Goal: Download file/media

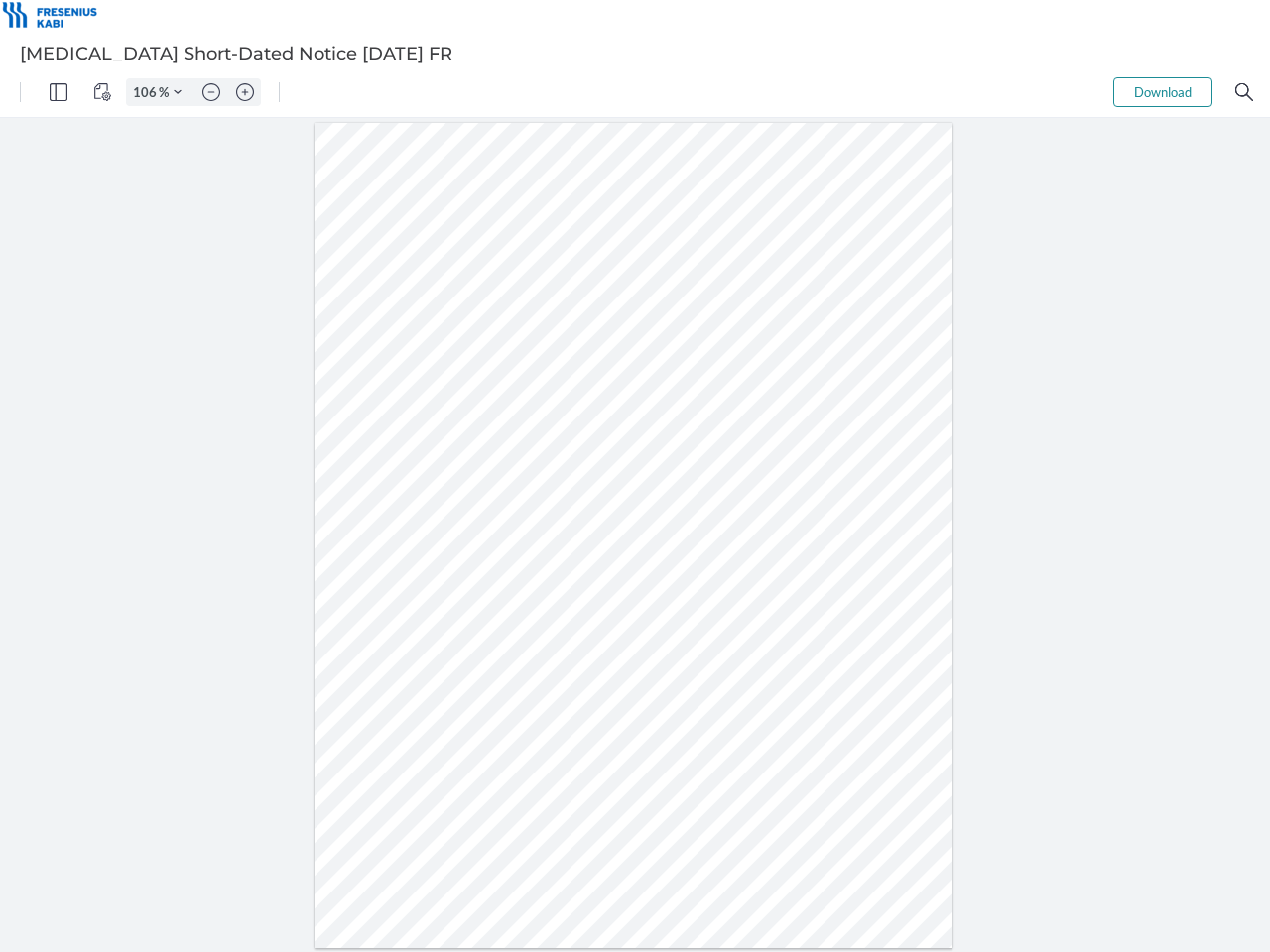
click at [59, 93] on img "Panel" at bounding box center [59, 93] width 18 height 18
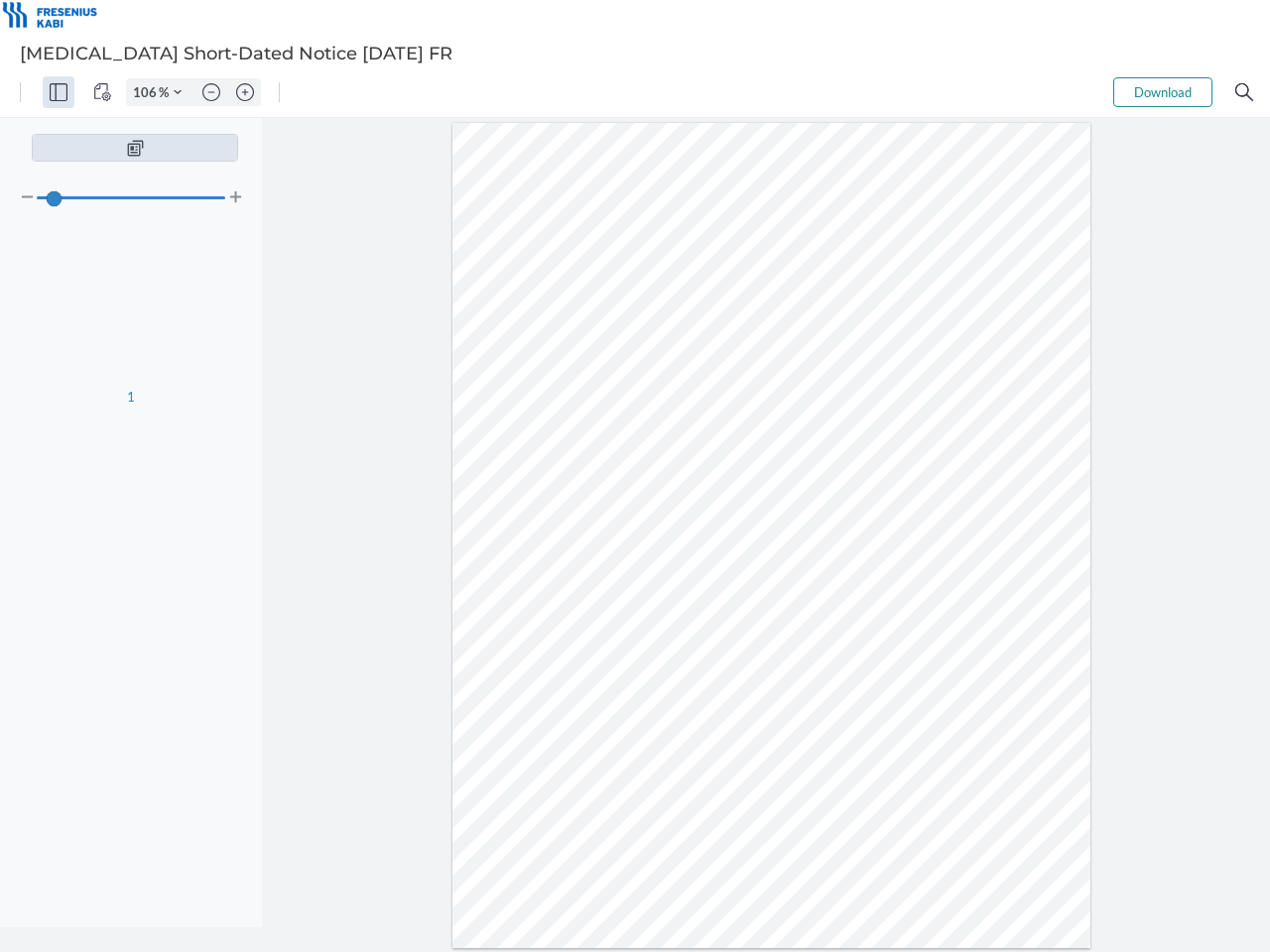
click at [102, 93] on img "View Controls" at bounding box center [103, 93] width 18 height 18
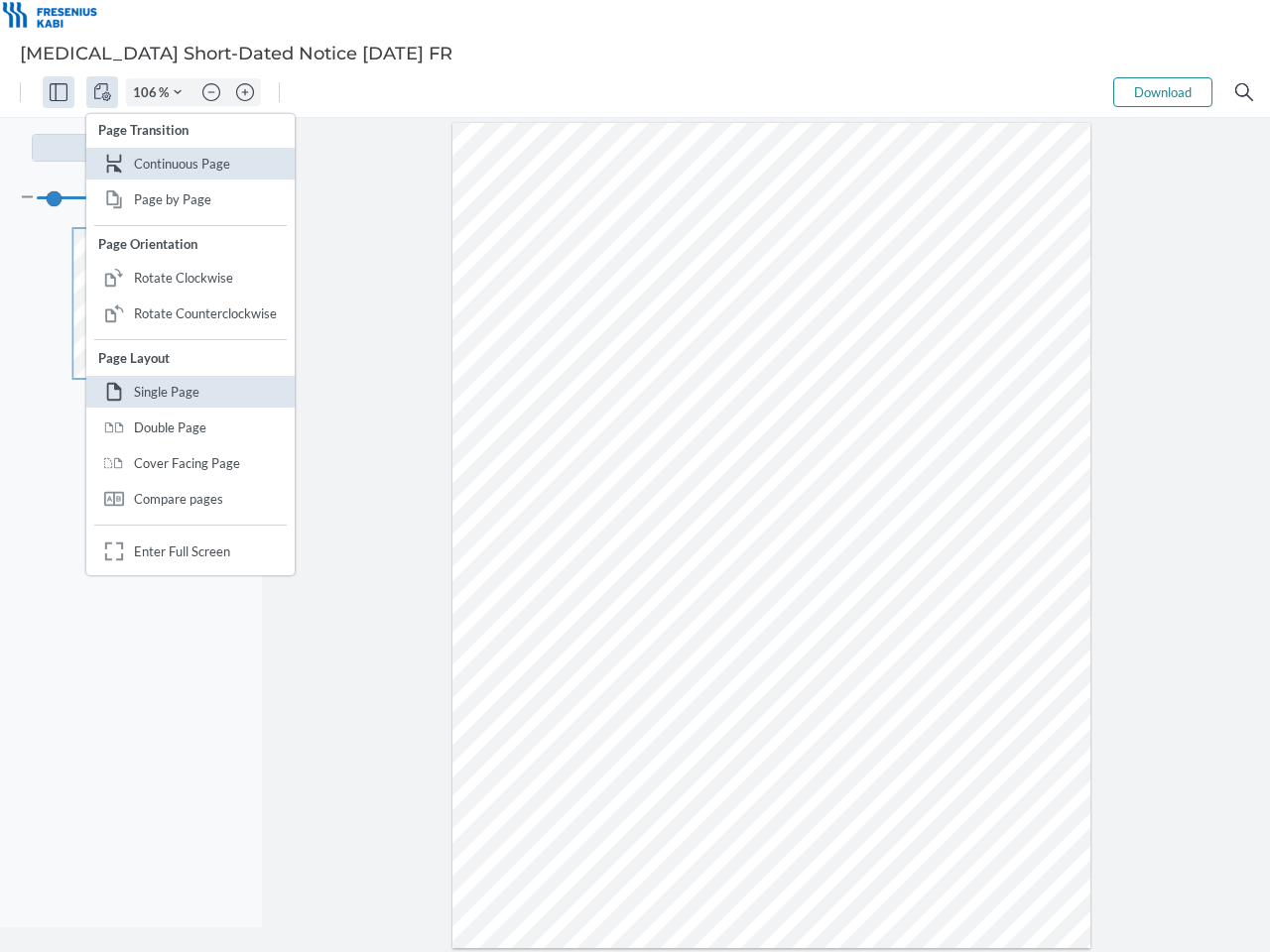
click at [148, 93] on input "106" at bounding box center [143, 93] width 32 height 18
click at [177, 93] on img "Zoom Controls" at bounding box center [177, 93] width 8 height 8
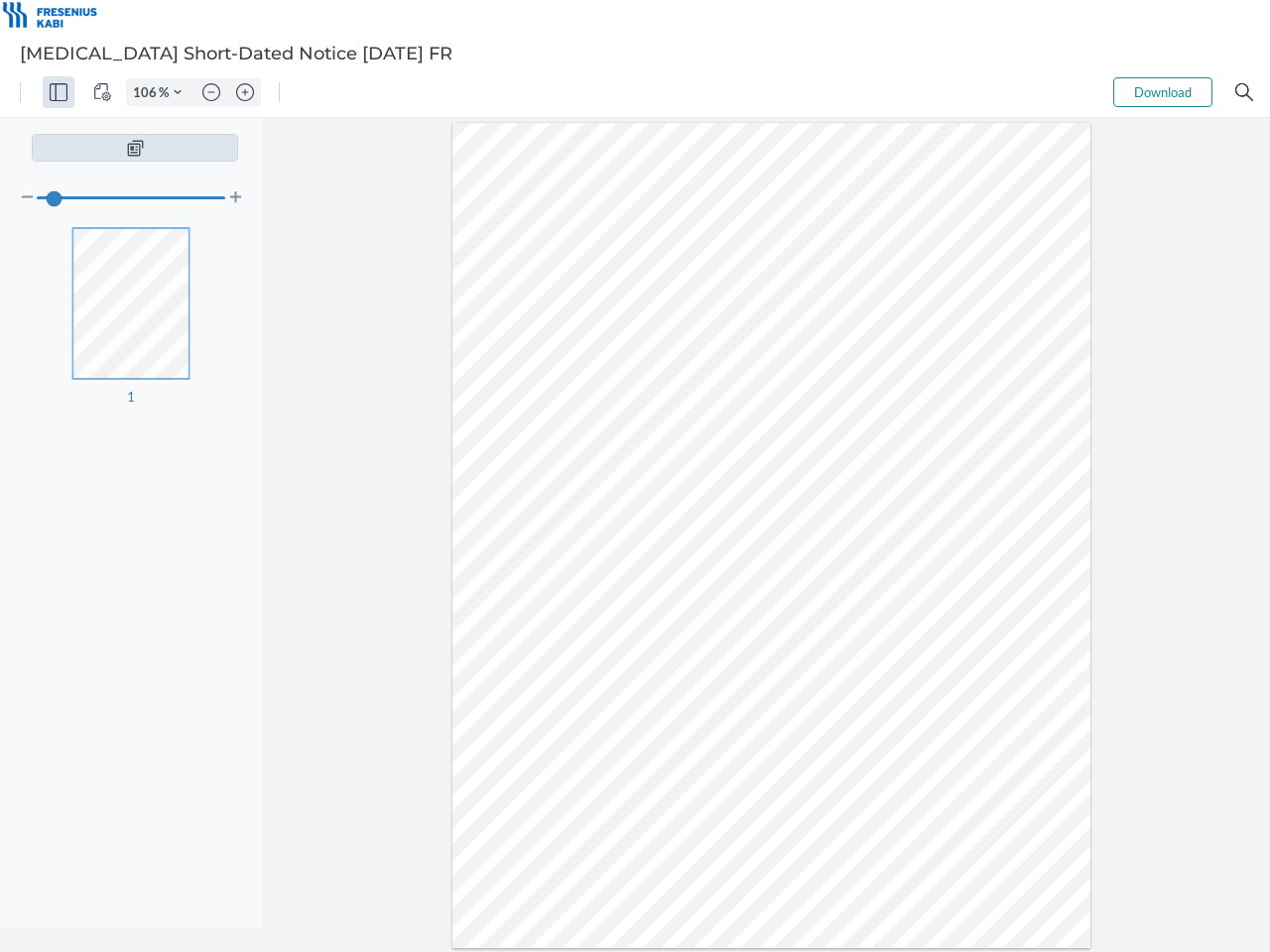
click at [211, 93] on img "Zoom out" at bounding box center [211, 93] width 18 height 18
click at [245, 93] on img "Zoom in" at bounding box center [245, 93] width 18 height 18
type input "106"
click at [1162, 93] on button "Download" at bounding box center [1161, 93] width 99 height 30
click at [1244, 93] on img "Search" at bounding box center [1244, 93] width 18 height 18
